Goal: Complete application form

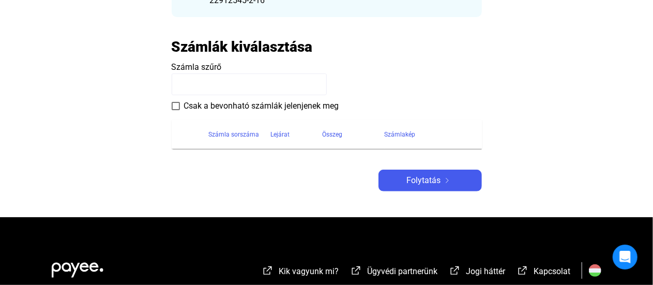
scroll to position [185, 0]
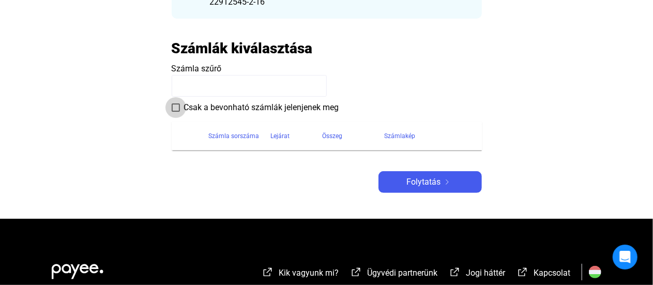
click at [174, 107] on span at bounding box center [176, 107] width 8 height 8
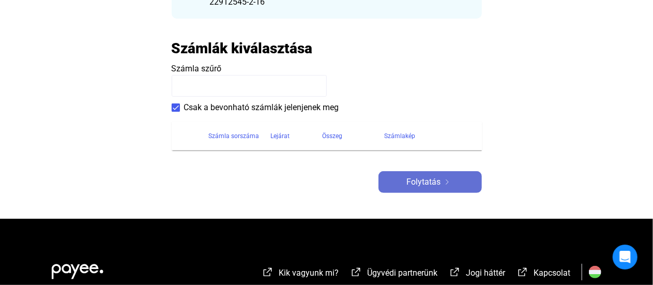
click at [422, 184] on span "Folytatás" at bounding box center [424, 182] width 34 height 12
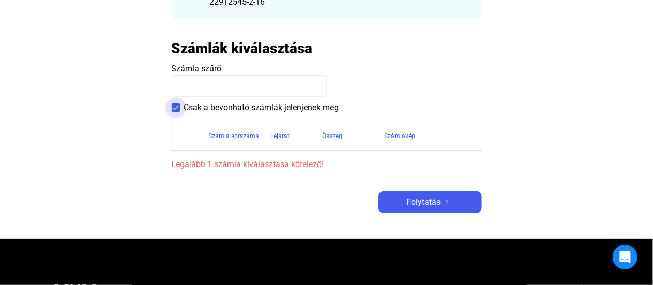
click at [175, 107] on span at bounding box center [176, 107] width 8 height 8
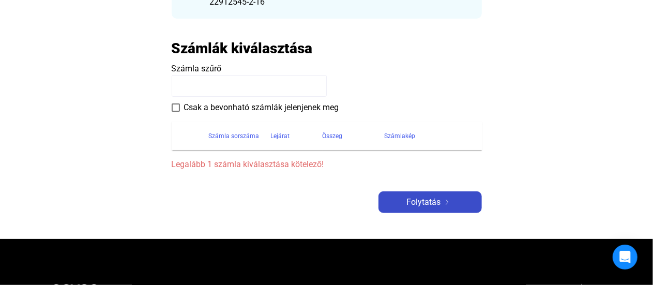
click at [407, 205] on div "Folytatás" at bounding box center [430, 202] width 97 height 12
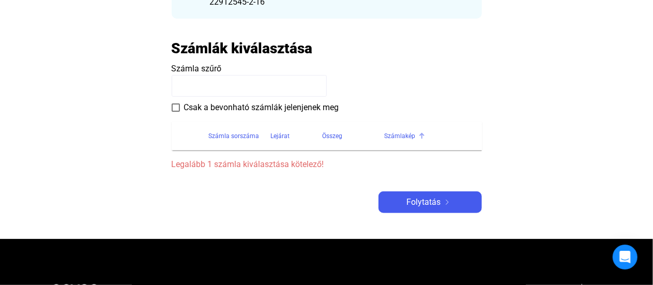
click at [419, 135] on div at bounding box center [420, 134] width 3 height 3
click at [405, 135] on div "Számlakép" at bounding box center [400, 136] width 31 height 12
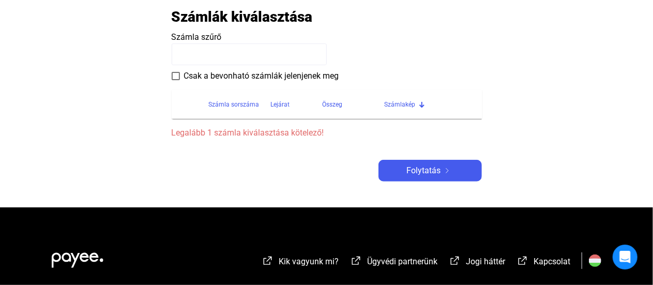
scroll to position [208, 0]
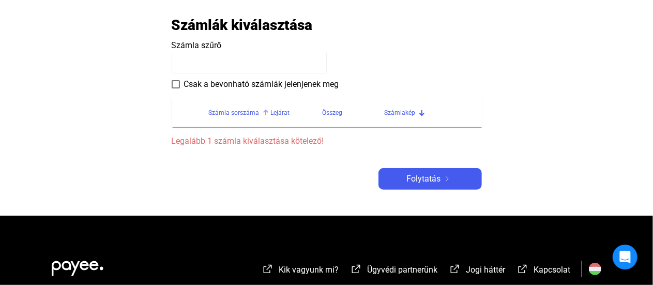
click at [227, 111] on div "Számla sorszáma" at bounding box center [234, 113] width 51 height 12
drag, startPoint x: 227, startPoint y: 111, endPoint x: 237, endPoint y: 122, distance: 15.0
click at [237, 122] on th "Számla sorszáma" at bounding box center [240, 112] width 62 height 29
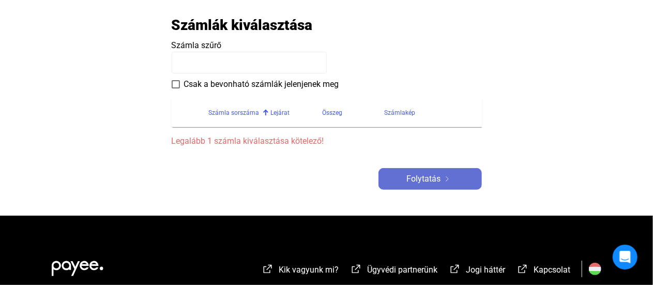
click at [448, 176] on img at bounding box center [447, 178] width 12 height 5
click at [190, 142] on span "Legalább 1 számla kiválasztása kötelező!" at bounding box center [327, 141] width 310 height 12
click at [181, 62] on input at bounding box center [249, 63] width 155 height 22
click at [215, 63] on input "**********" at bounding box center [249, 63] width 155 height 22
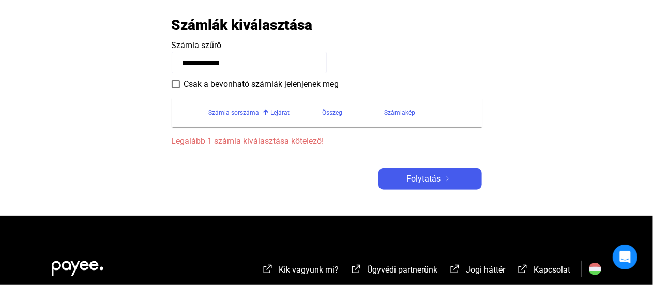
click at [192, 63] on input "**********" at bounding box center [249, 63] width 155 height 22
click at [411, 177] on span "Folytatás" at bounding box center [424, 179] width 34 height 12
click at [448, 176] on img at bounding box center [447, 178] width 12 height 5
click at [239, 64] on input "**********" at bounding box center [249, 63] width 155 height 22
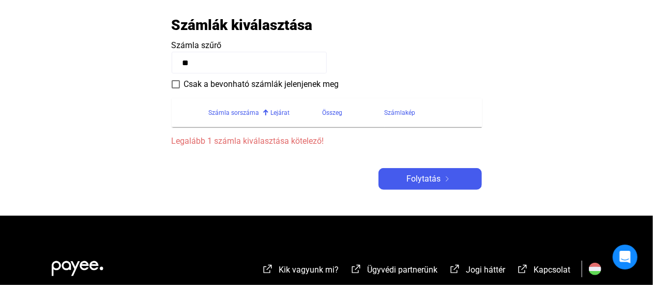
type input "*"
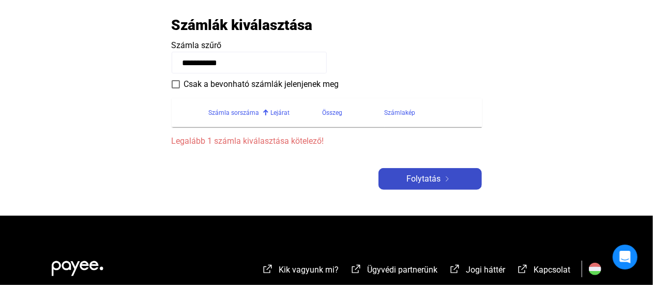
type input "**********"
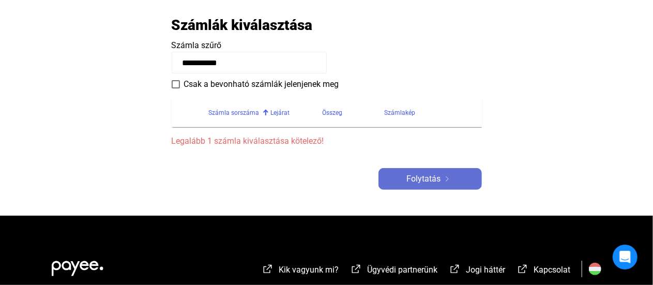
click at [427, 176] on span "Folytatás" at bounding box center [424, 179] width 34 height 12
click at [175, 85] on span at bounding box center [176, 84] width 8 height 8
click at [433, 175] on span "Folytatás" at bounding box center [424, 179] width 34 height 12
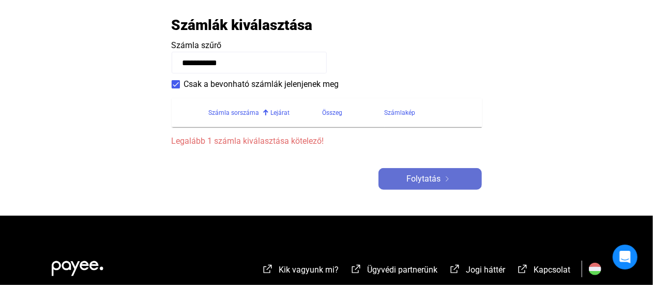
click at [433, 175] on span "Folytatás" at bounding box center [424, 179] width 34 height 12
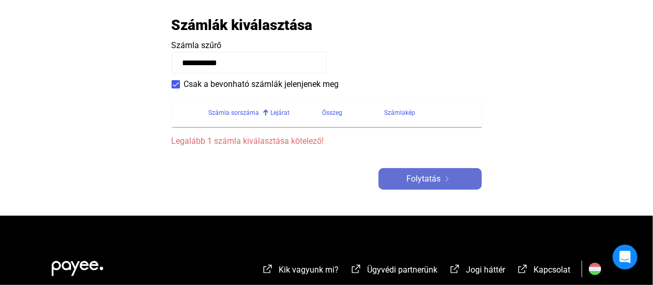
click at [433, 175] on span "Folytatás" at bounding box center [424, 179] width 34 height 12
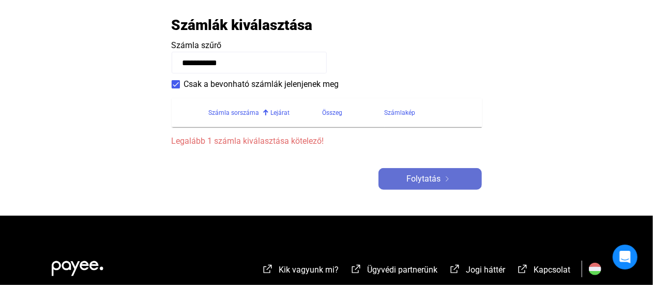
click at [433, 175] on span "Folytatás" at bounding box center [424, 179] width 34 height 12
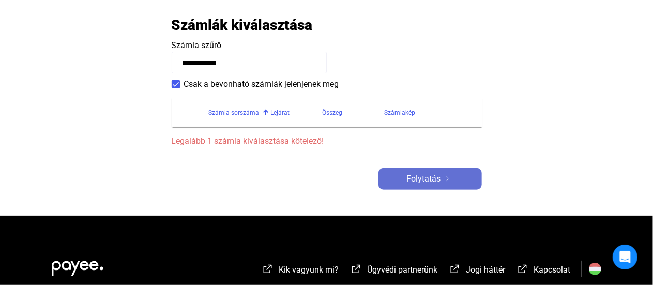
click at [433, 175] on span "Folytatás" at bounding box center [424, 179] width 34 height 12
click at [173, 84] on span at bounding box center [176, 84] width 8 height 8
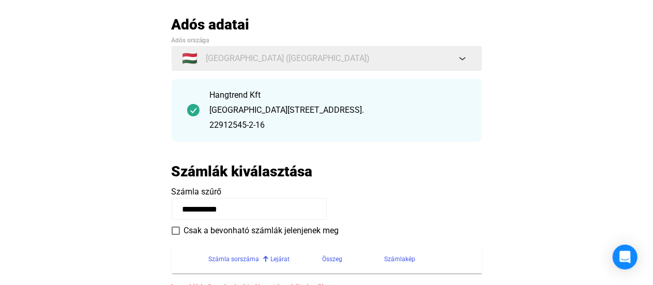
scroll to position [56, 0]
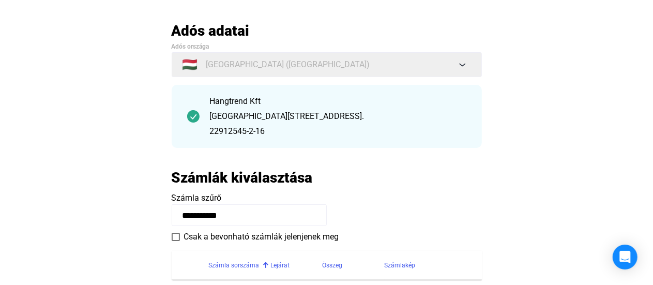
click at [249, 114] on div "[GEOGRAPHIC_DATA][STREET_ADDRESS]." at bounding box center [338, 116] width 257 height 12
click at [177, 236] on span at bounding box center [176, 237] width 8 height 8
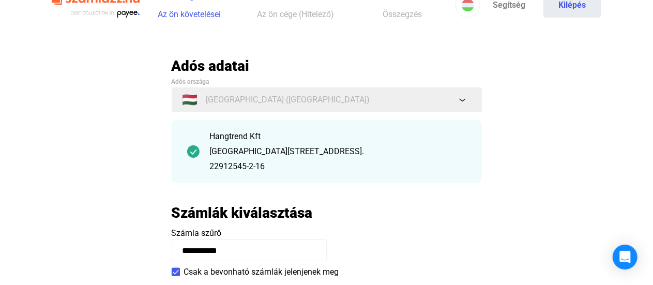
scroll to position [0, 0]
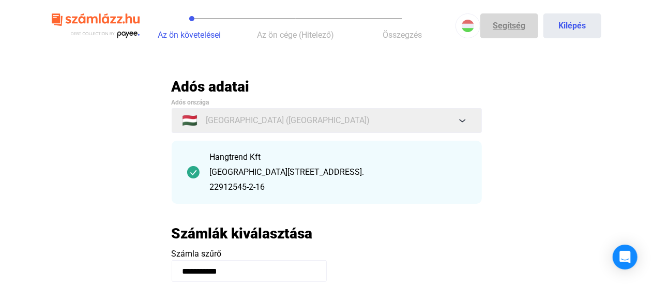
click at [503, 29] on link "Segítség" at bounding box center [510, 25] width 58 height 25
